Goal: Information Seeking & Learning: Learn about a topic

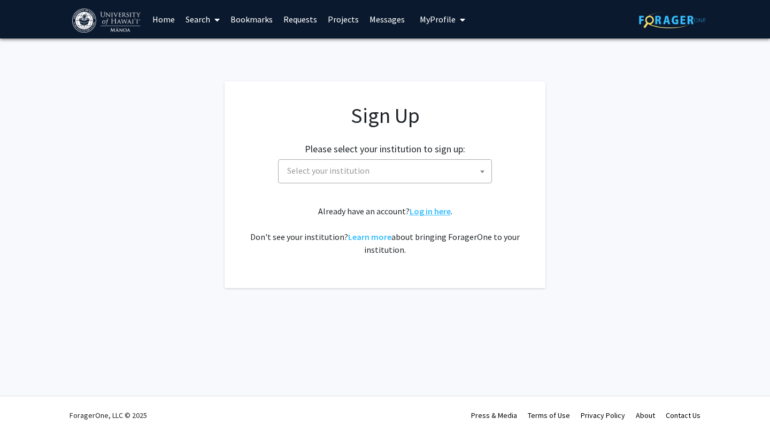
click at [420, 211] on link "Log in here" at bounding box center [429, 211] width 41 height 11
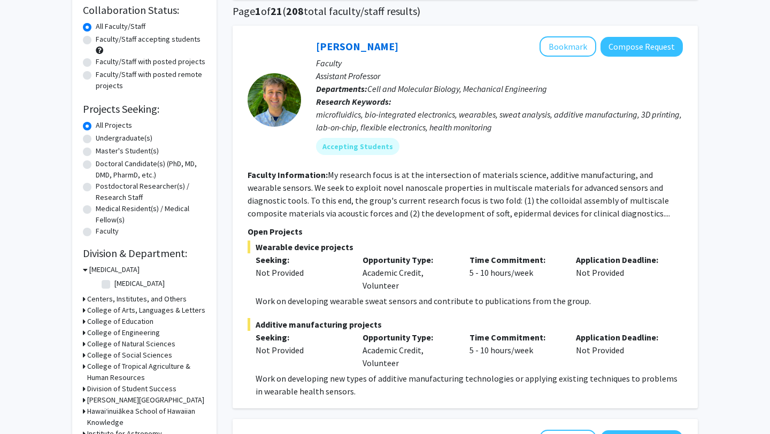
scroll to position [83, 0]
click at [96, 134] on label "Undergraduate(s)" at bounding box center [124, 137] width 57 height 11
click at [96, 134] on input "Undergraduate(s)" at bounding box center [99, 135] width 7 height 7
radio input "true"
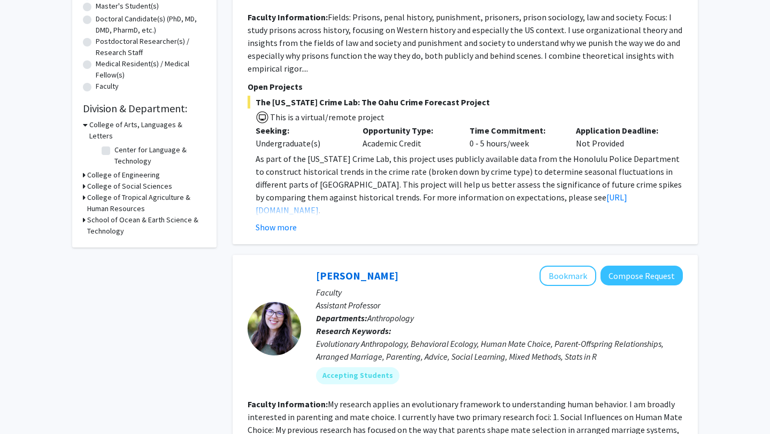
scroll to position [228, 0]
click at [103, 191] on h3 "College of Tropical Agriculture & Human Resources" at bounding box center [146, 202] width 119 height 22
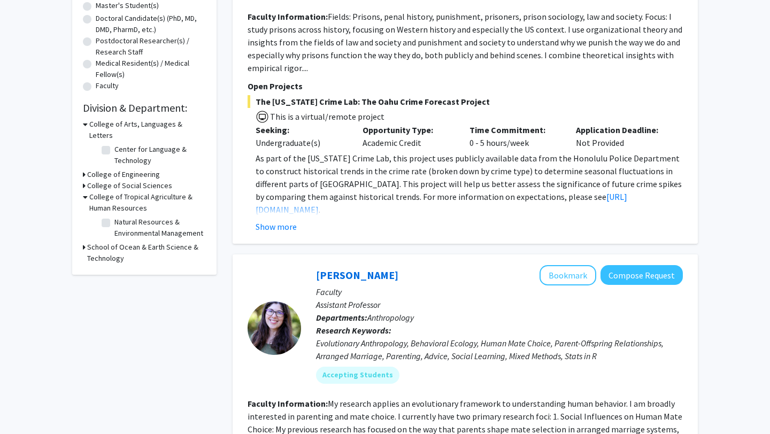
click at [114, 216] on label "Natural Resources & Environmental Management" at bounding box center [158, 227] width 89 height 22
click at [114, 216] on input "Natural Resources & Environmental Management" at bounding box center [117, 219] width 7 height 7
checkbox input "true"
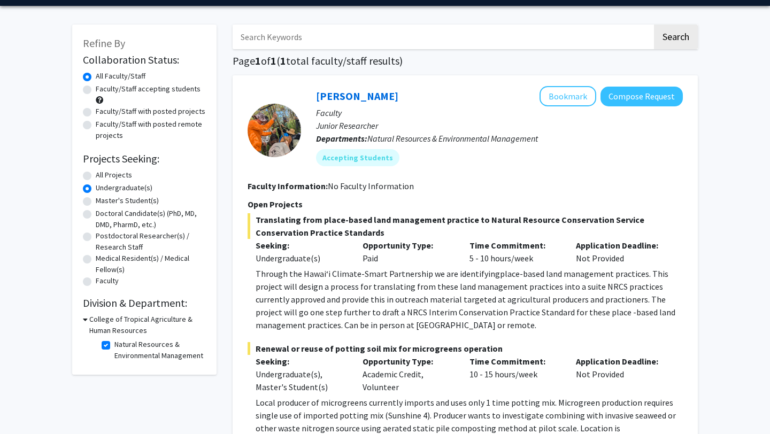
scroll to position [40, 0]
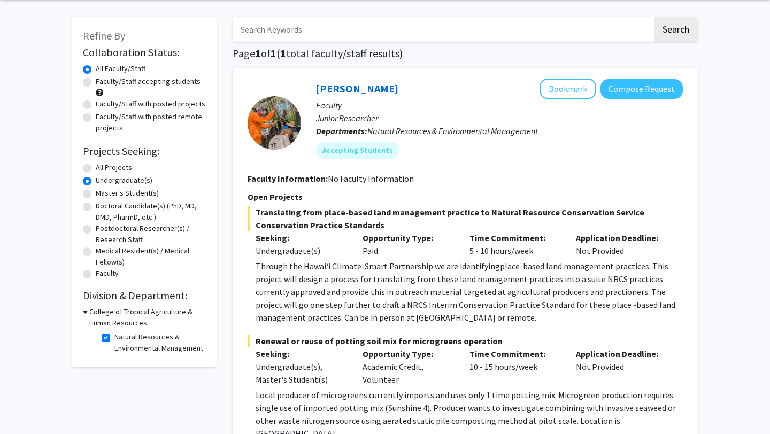
click at [114, 339] on label "Natural Resources & Environmental Management" at bounding box center [158, 342] width 89 height 22
click at [114, 338] on input "Natural Resources & Environmental Management" at bounding box center [117, 334] width 7 height 7
checkbox input "false"
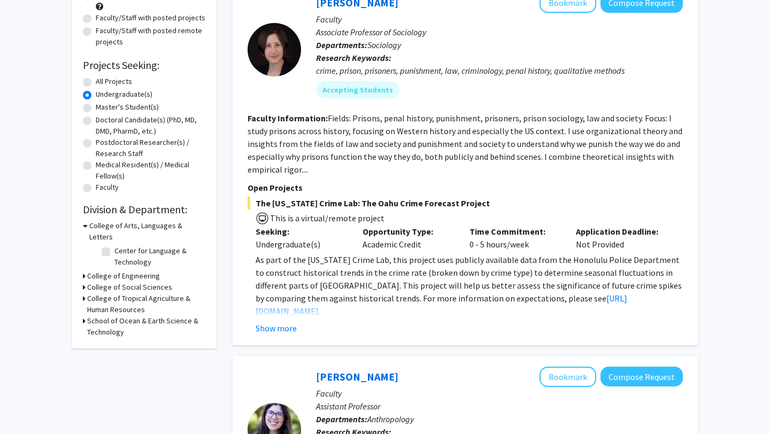
scroll to position [131, 0]
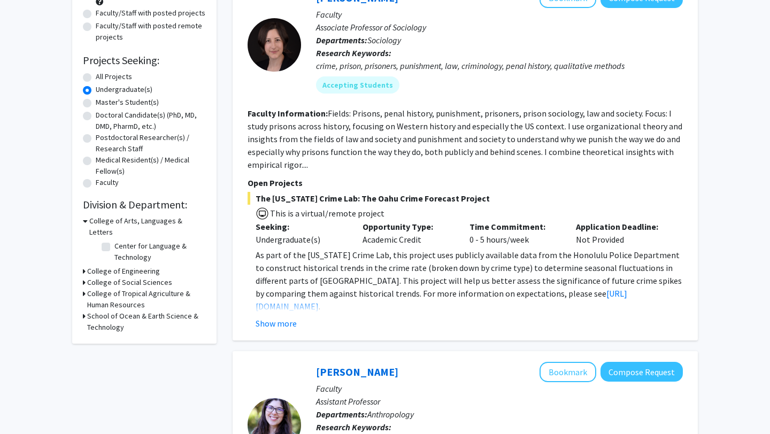
click at [157, 310] on h3 "School of Ocean & Earth Science & Technology" at bounding box center [146, 321] width 119 height 22
click at [167, 288] on h3 "College of Tropical Agriculture & Human Resources" at bounding box center [146, 299] width 119 height 22
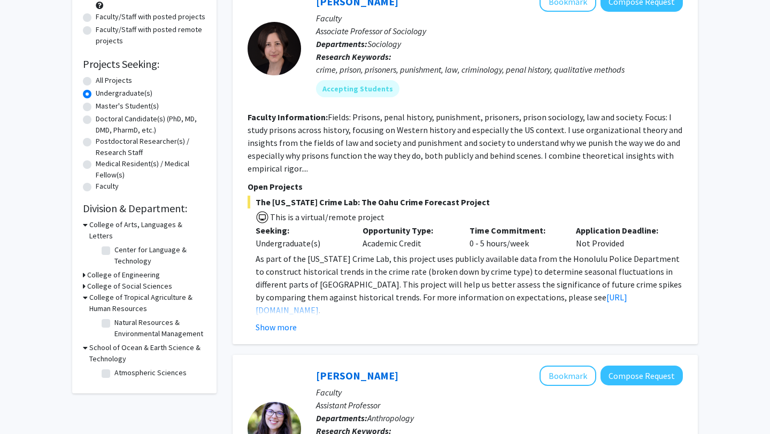
scroll to position [128, 0]
click at [114, 316] on label "Natural Resources & Environmental Management" at bounding box center [158, 327] width 89 height 22
click at [114, 316] on input "Natural Resources & Environmental Management" at bounding box center [117, 319] width 7 height 7
checkbox input "true"
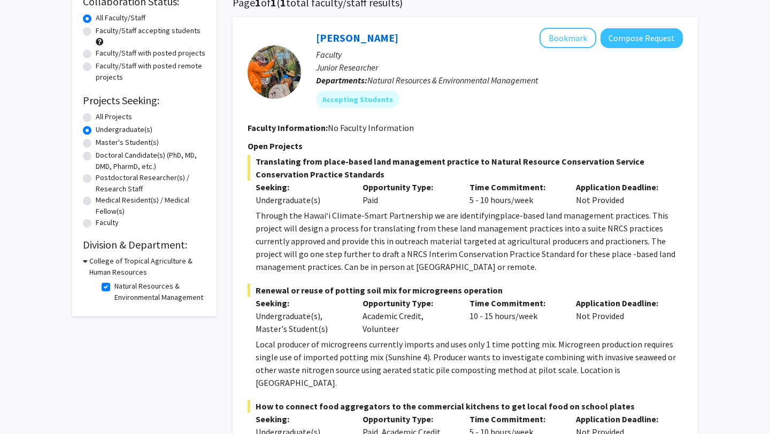
scroll to position [82, 0]
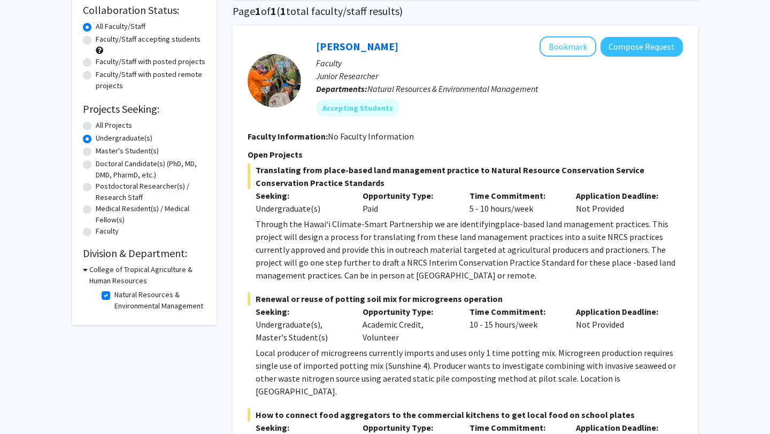
click at [114, 292] on label "Natural Resources & Environmental Management" at bounding box center [158, 300] width 89 height 22
click at [114, 292] on input "Natural Resources & Environmental Management" at bounding box center [117, 292] width 7 height 7
checkbox input "false"
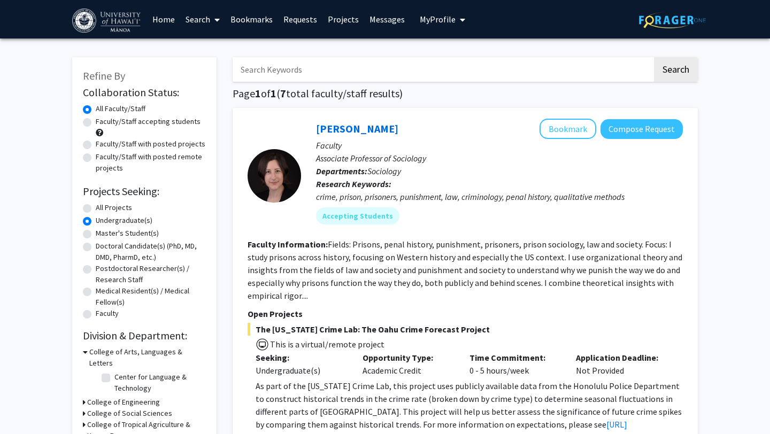
click at [88, 127] on div "Faculty/Staff accepting students" at bounding box center [144, 127] width 123 height 22
click at [96, 122] on label "Faculty/Staff accepting students" at bounding box center [148, 121] width 105 height 11
click at [96, 122] on input "Faculty/Staff accepting students" at bounding box center [99, 119] width 7 height 7
radio input "true"
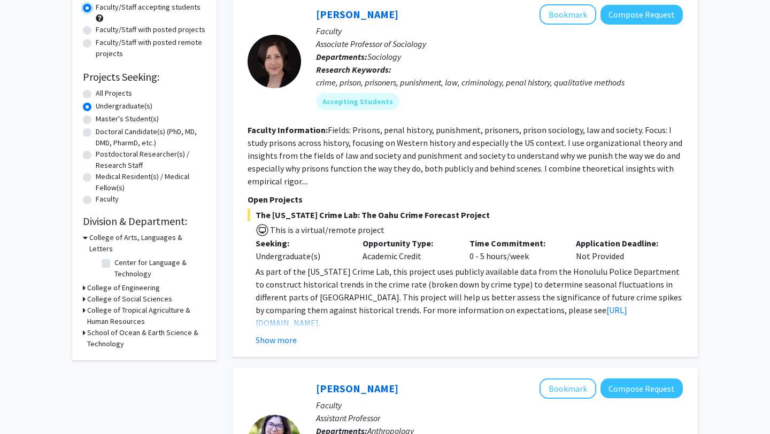
scroll to position [120, 0]
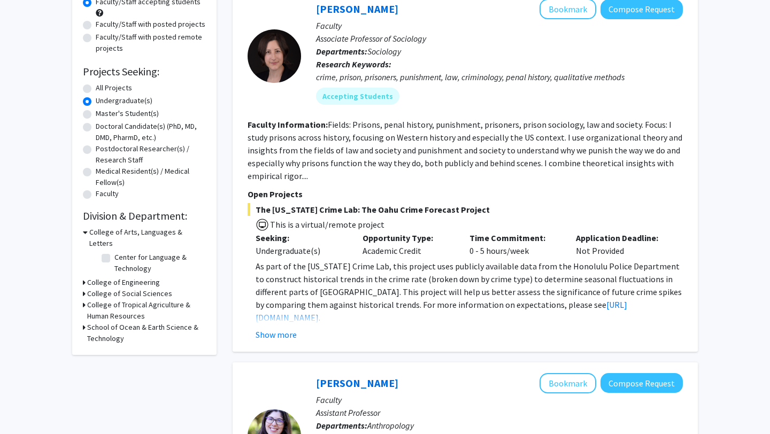
click at [120, 277] on h3 "College of Engineering" at bounding box center [123, 282] width 73 height 11
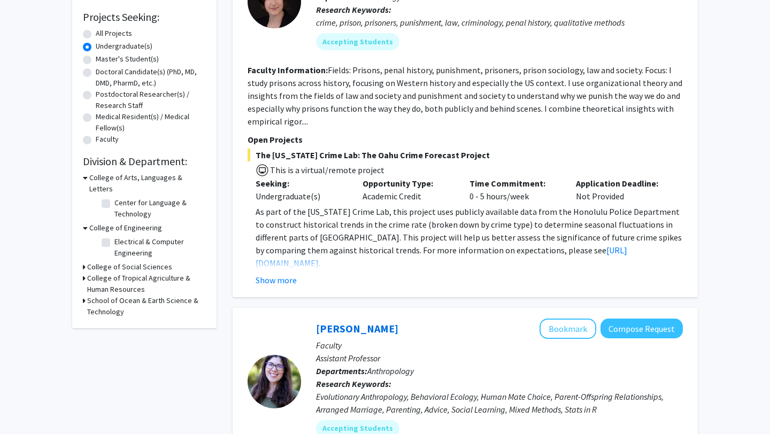
click at [120, 261] on h3 "College of Social Sciences" at bounding box center [129, 266] width 85 height 11
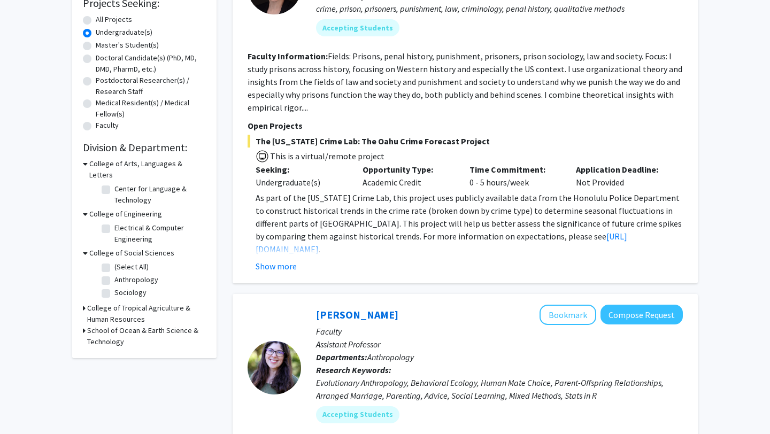
scroll to position [190, 0]
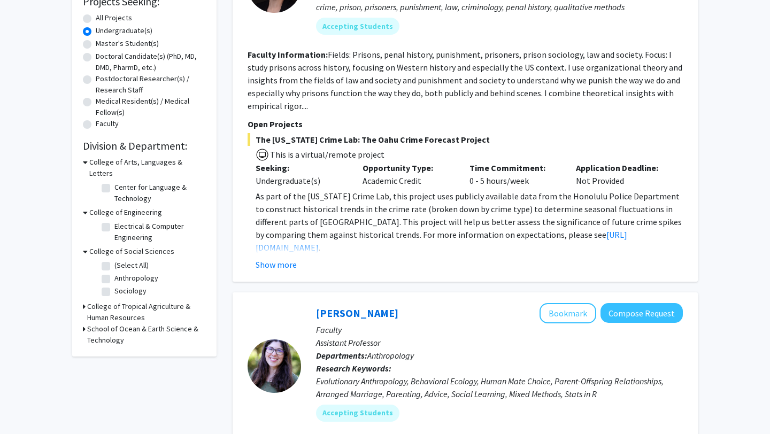
click at [126, 301] on h3 "College of Tropical Agriculture & Human Resources" at bounding box center [146, 312] width 119 height 22
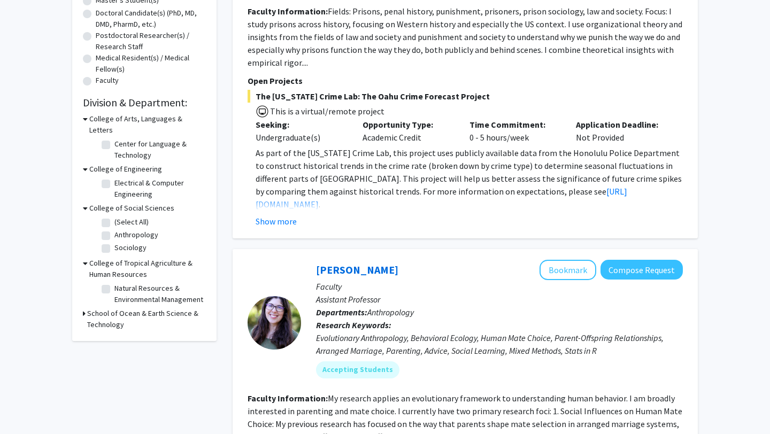
scroll to position [239, 0]
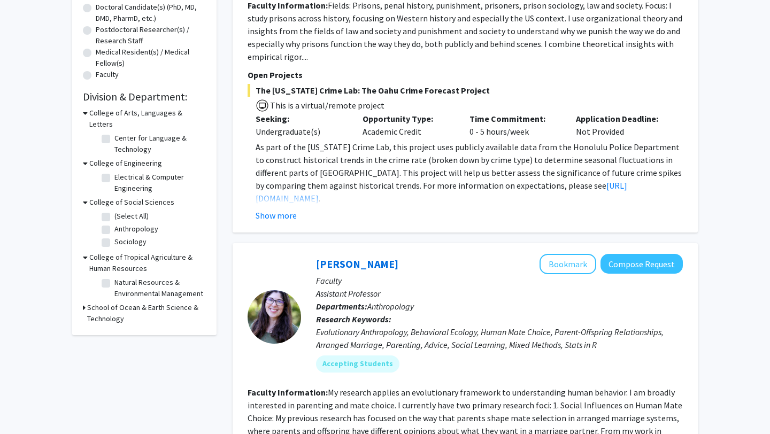
click at [125, 302] on h3 "School of Ocean & Earth Science & Technology" at bounding box center [146, 313] width 119 height 22
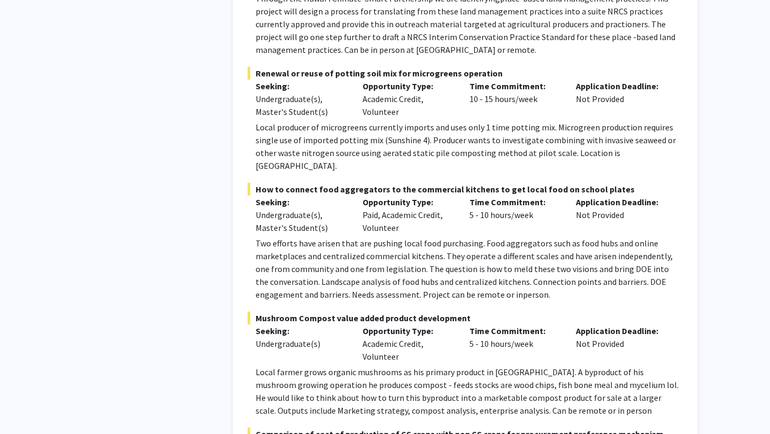
scroll to position [3061, 0]
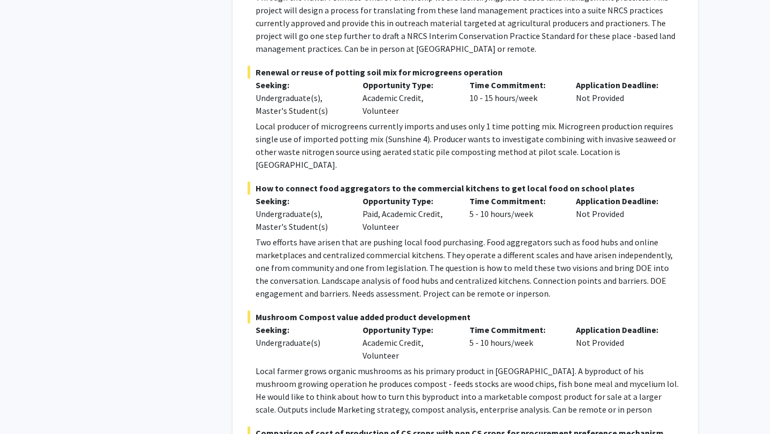
click at [264, 182] on span "How to connect food aggregators to the commercial kitchens to get local food on…" at bounding box center [464, 188] width 435 height 13
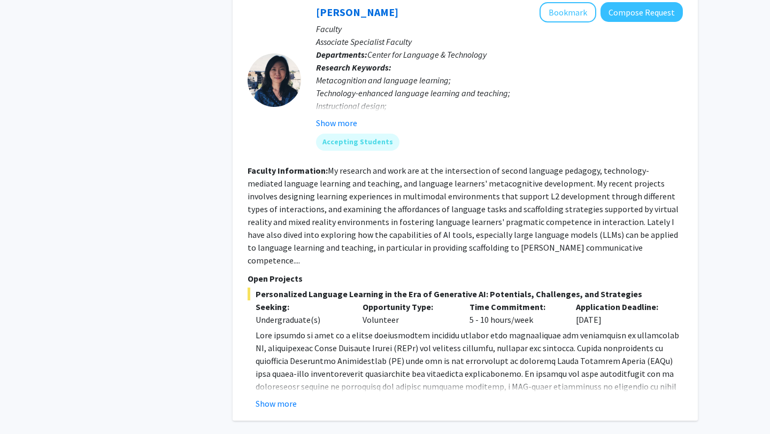
scroll to position [4787, 0]
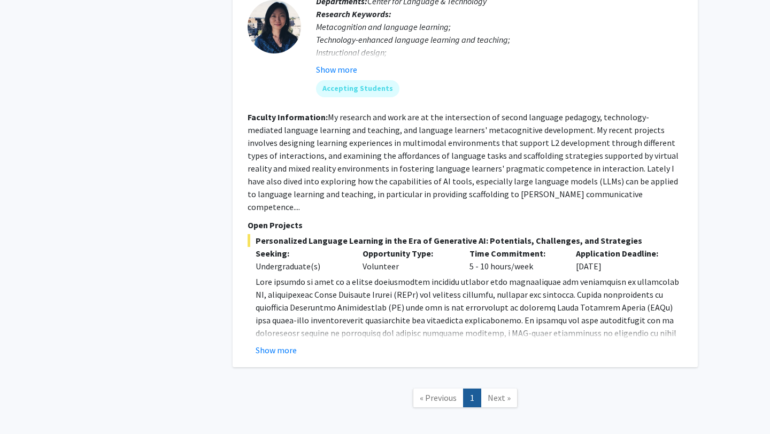
click at [492, 392] on span "Next »" at bounding box center [498, 397] width 23 height 11
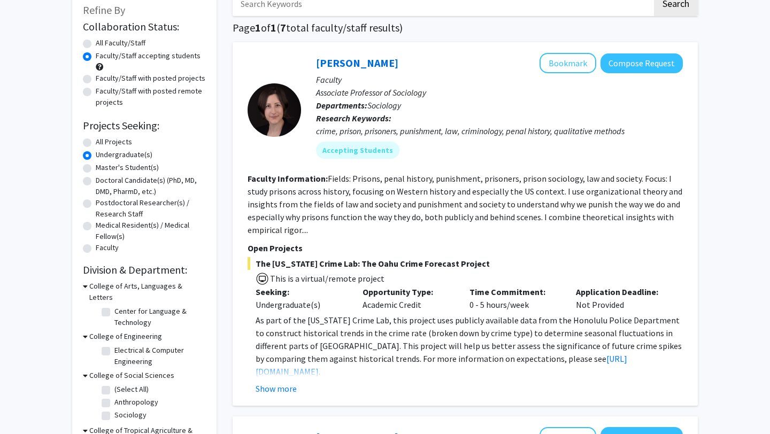
scroll to position [0, 0]
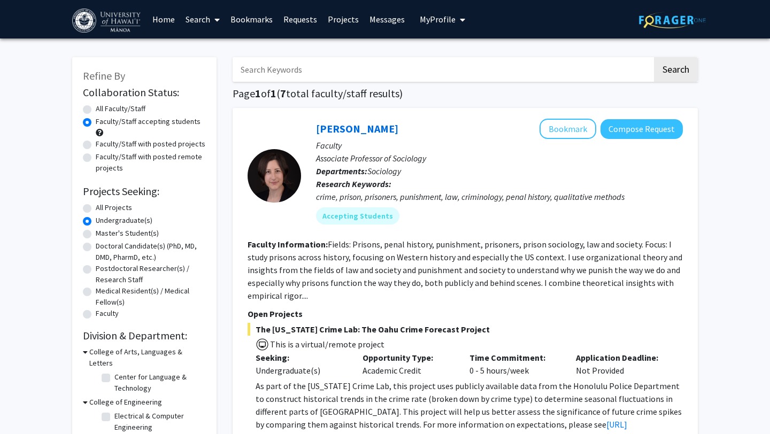
click at [345, 24] on link "Projects" at bounding box center [343, 19] width 42 height 37
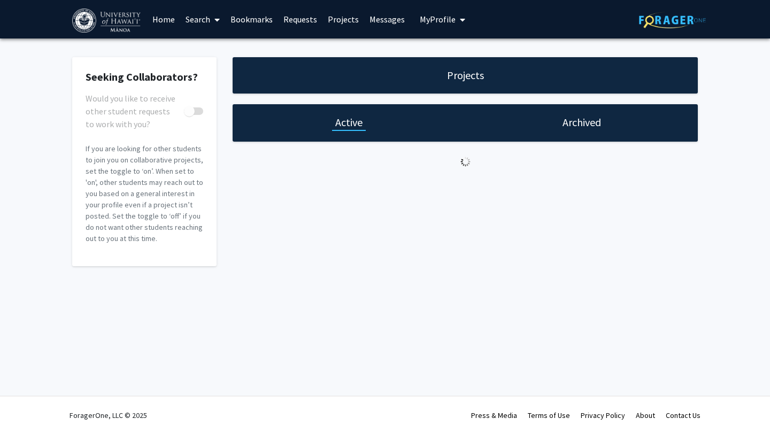
click at [343, 18] on link "Projects" at bounding box center [343, 19] width 42 height 37
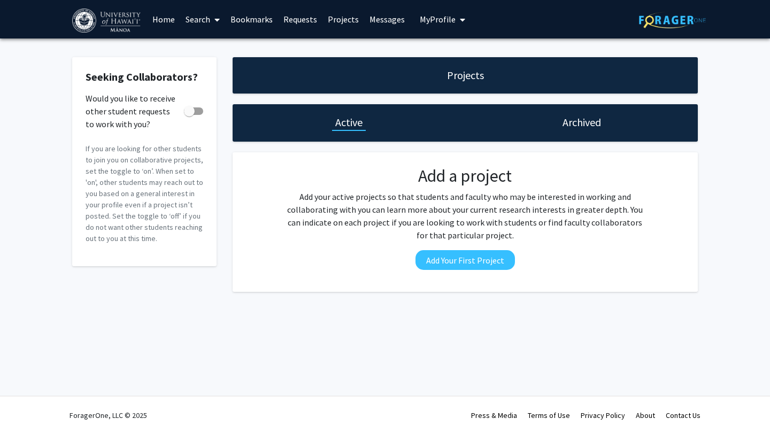
click at [170, 19] on link "Home" at bounding box center [163, 19] width 33 height 37
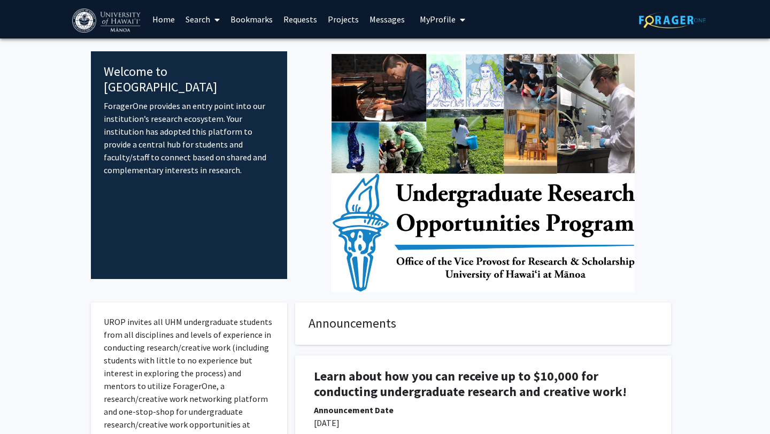
click at [212, 22] on span at bounding box center [215, 19] width 10 height 37
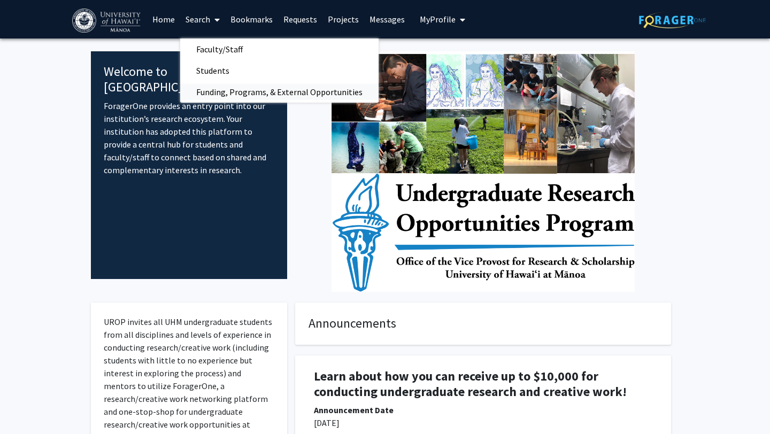
click at [218, 92] on span "Funding, Programs, & External Opportunities" at bounding box center [279, 91] width 198 height 21
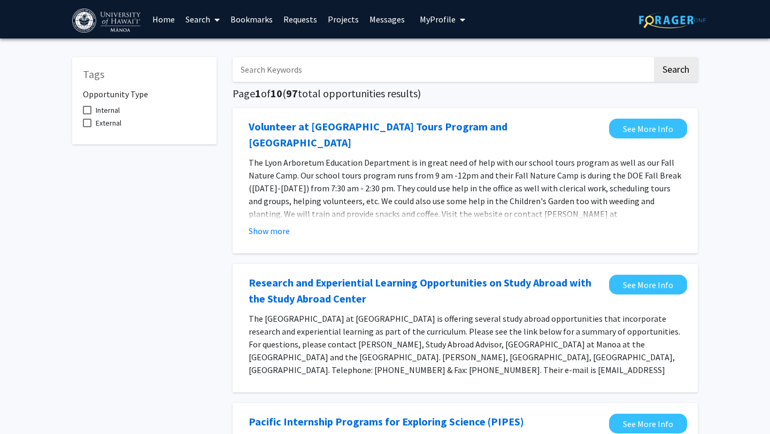
click at [357, 69] on input "Search Keywords" at bounding box center [442, 69] width 420 height 25
click at [654, 57] on button "Search" at bounding box center [676, 69] width 44 height 25
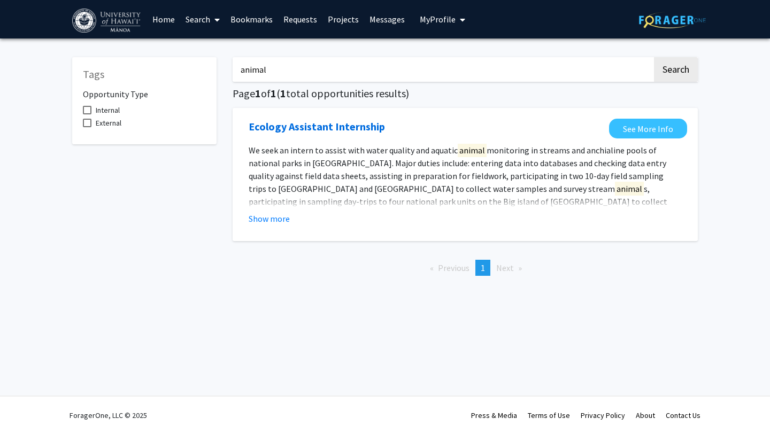
click at [355, 68] on input "animal" at bounding box center [442, 69] width 420 height 25
click at [353, 69] on input "animal" at bounding box center [442, 69] width 420 height 25
click at [654, 57] on button "Search" at bounding box center [676, 69] width 44 height 25
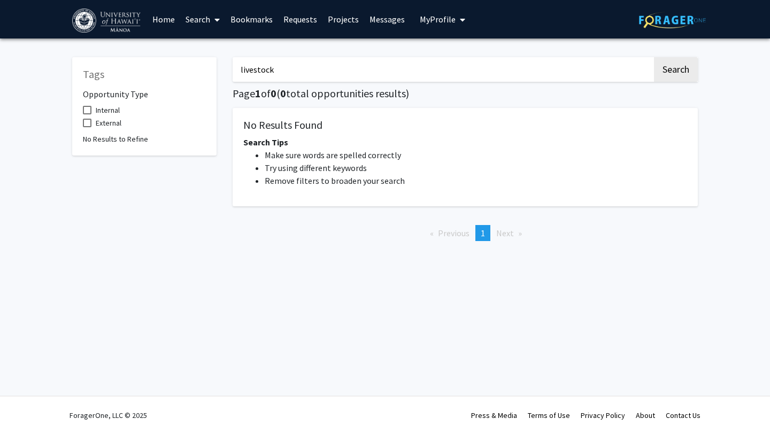
click at [353, 69] on input "livestock" at bounding box center [442, 69] width 420 height 25
type input "cattle"
click at [654, 57] on button "Search" at bounding box center [676, 69] width 44 height 25
click at [353, 69] on input "cattle" at bounding box center [442, 69] width 420 height 25
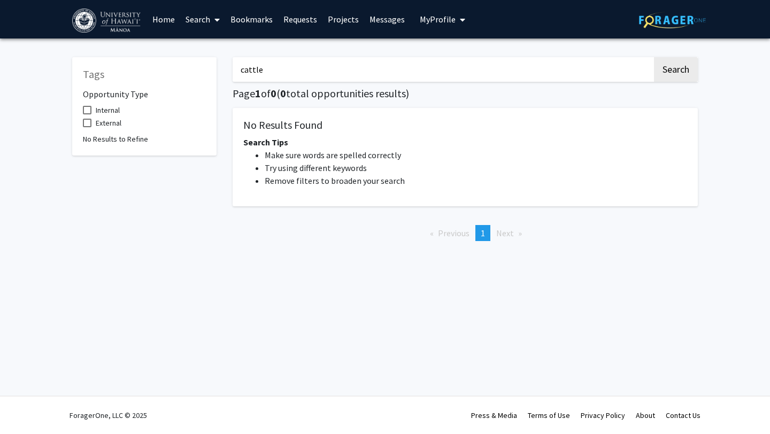
click at [353, 69] on input "cattle" at bounding box center [442, 69] width 420 height 25
click at [654, 57] on button "Search" at bounding box center [676, 69] width 44 height 25
click at [353, 69] on input "pig" at bounding box center [442, 69] width 420 height 25
type input "p"
type input "c"
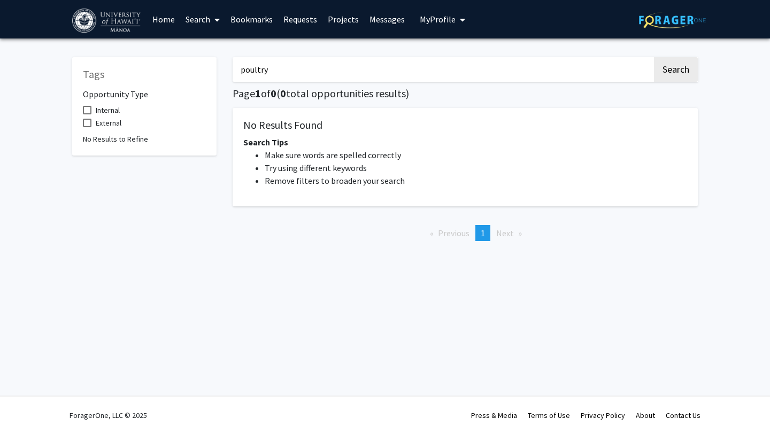
type input "poultry"
click at [654, 57] on button "Search" at bounding box center [676, 69] width 44 height 25
click at [266, 73] on input "poultry" at bounding box center [442, 69] width 420 height 25
click at [654, 57] on button "Search" at bounding box center [676, 69] width 44 height 25
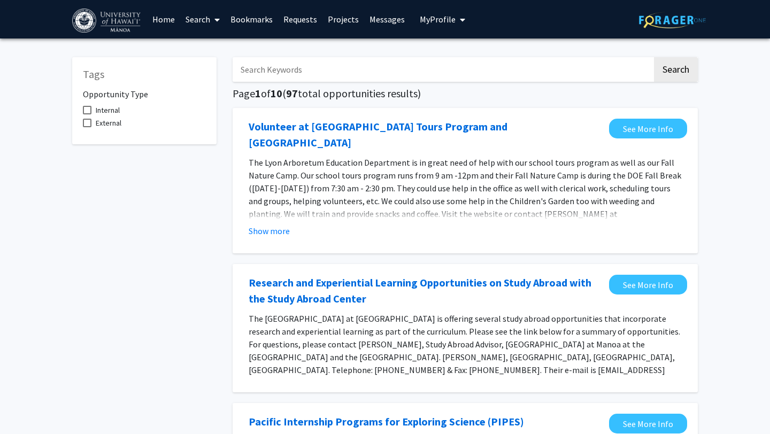
click at [654, 57] on button "Search" at bounding box center [676, 69] width 44 height 25
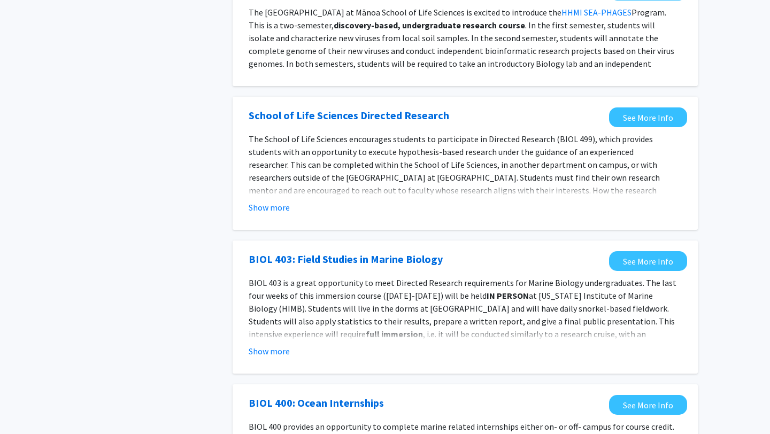
scroll to position [1093, 0]
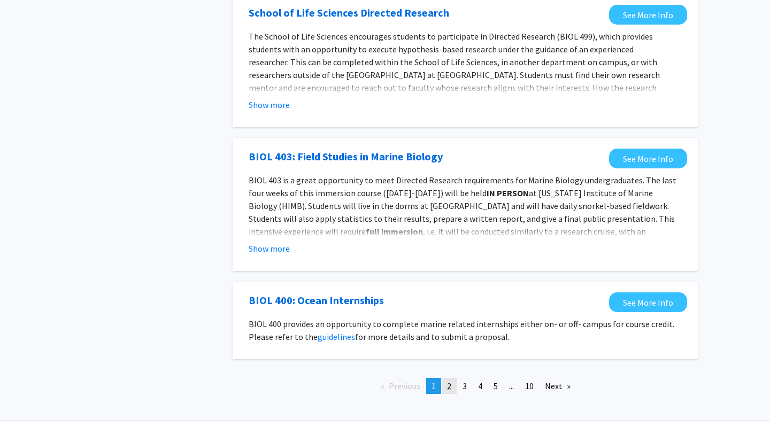
click at [450, 380] on span "2" at bounding box center [449, 385] width 4 height 11
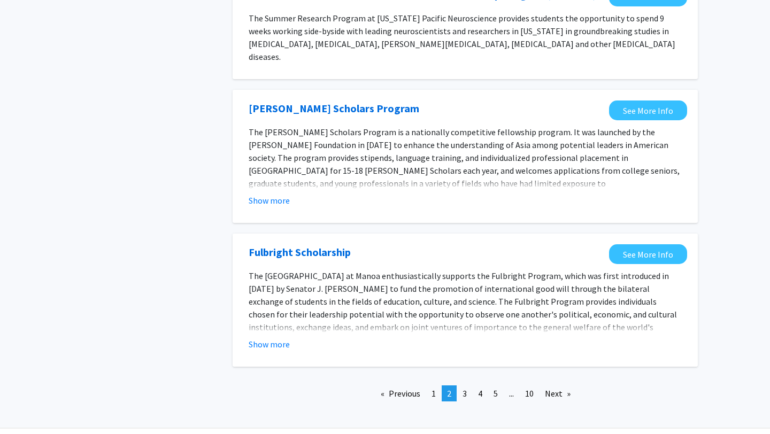
scroll to position [1164, 0]
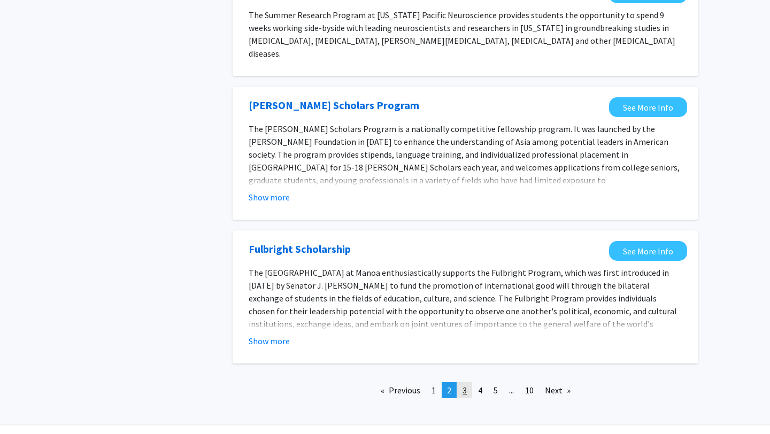
click at [463, 385] on span "3" at bounding box center [464, 390] width 4 height 11
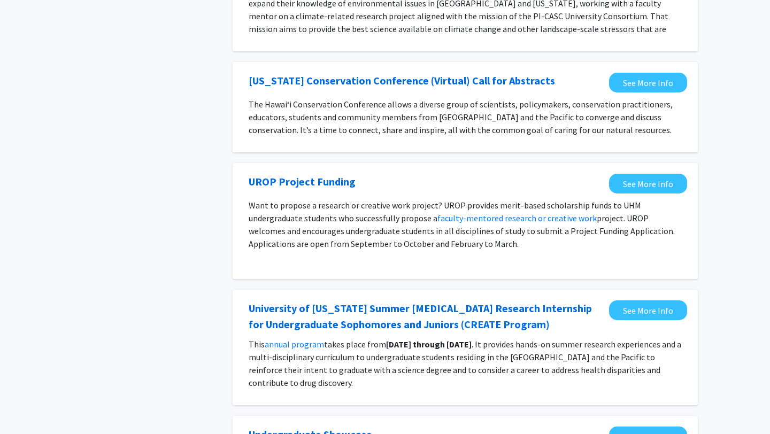
scroll to position [1014, 0]
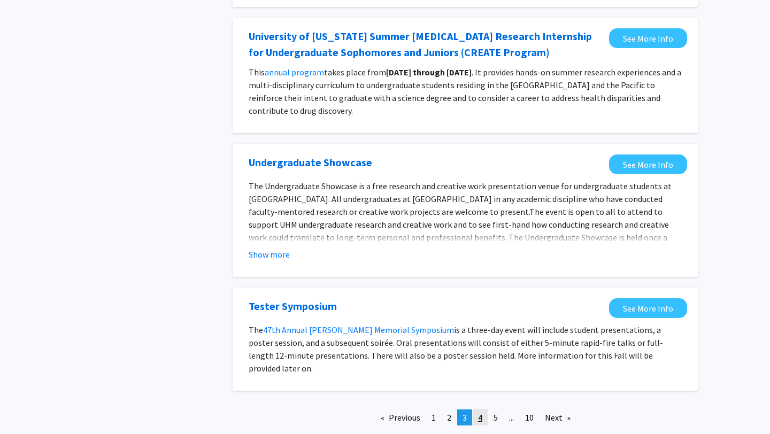
click at [478, 412] on span "4" at bounding box center [480, 417] width 4 height 11
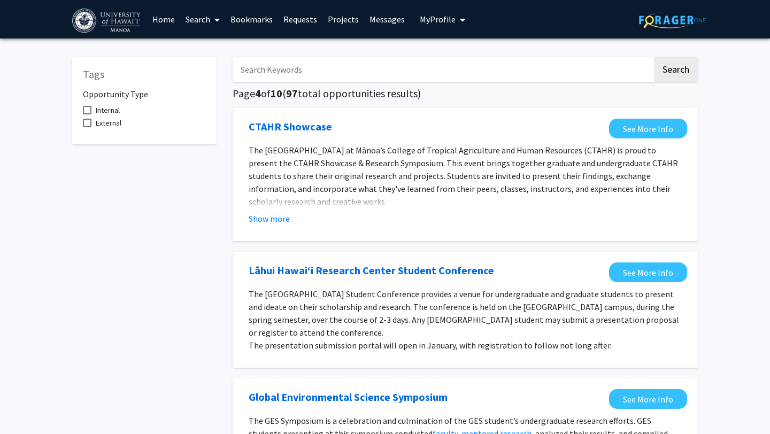
click at [358, 76] on input "Search Keywords" at bounding box center [442, 69] width 420 height 25
type input "animal"
click at [654, 57] on button "Search" at bounding box center [676, 69] width 44 height 25
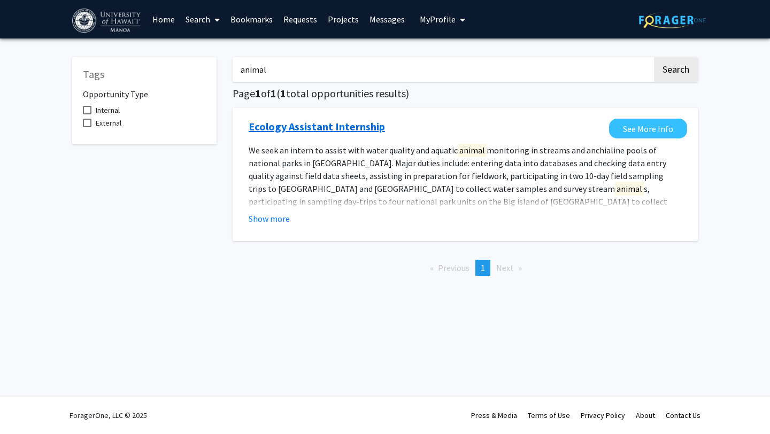
click at [339, 122] on link "Ecology Assistant Internship" at bounding box center [316, 127] width 136 height 16
